Goal: Information Seeking & Learning: Learn about a topic

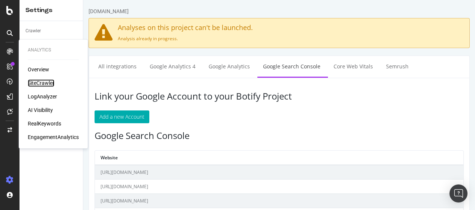
click at [40, 82] on div "SiteCrawler" at bounding box center [41, 83] width 27 height 8
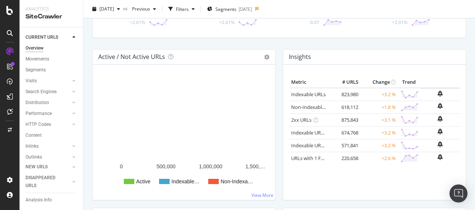
scroll to position [75, 0]
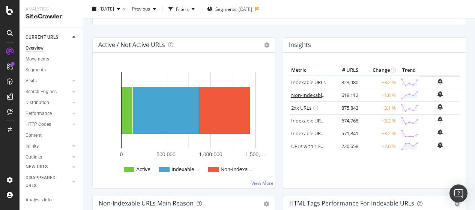
click at [309, 95] on link "Non-Indexable URLs" at bounding box center [314, 95] width 46 height 7
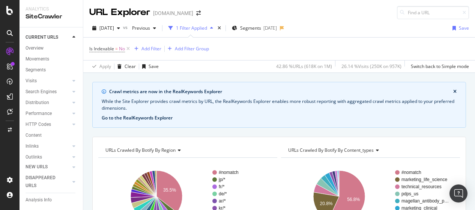
click at [160, 120] on button "Go to the RealKeywords Explorer" at bounding box center [137, 118] width 71 height 7
